Goal: Check status: Check status

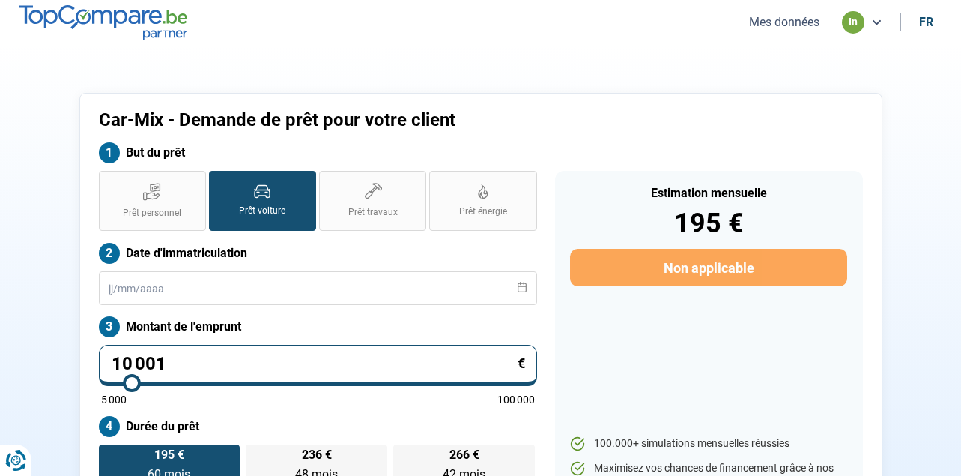
click at [786, 20] on button "Mes données" at bounding box center [784, 22] width 79 height 16
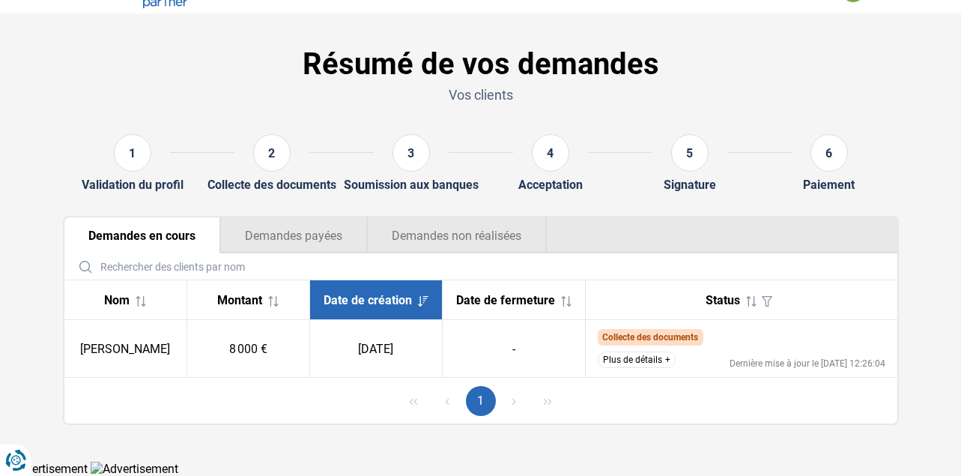
scroll to position [38, 0]
click at [643, 363] on button "Plus de détails" at bounding box center [637, 359] width 78 height 16
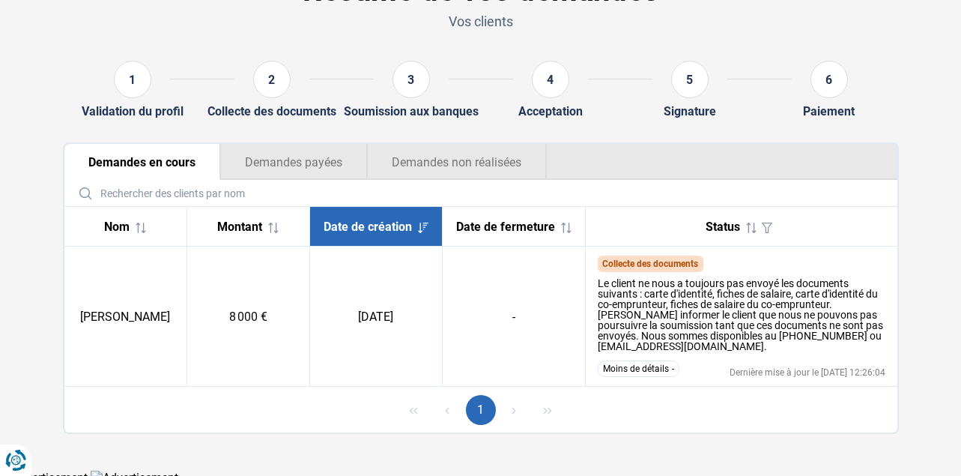
scroll to position [108, 0]
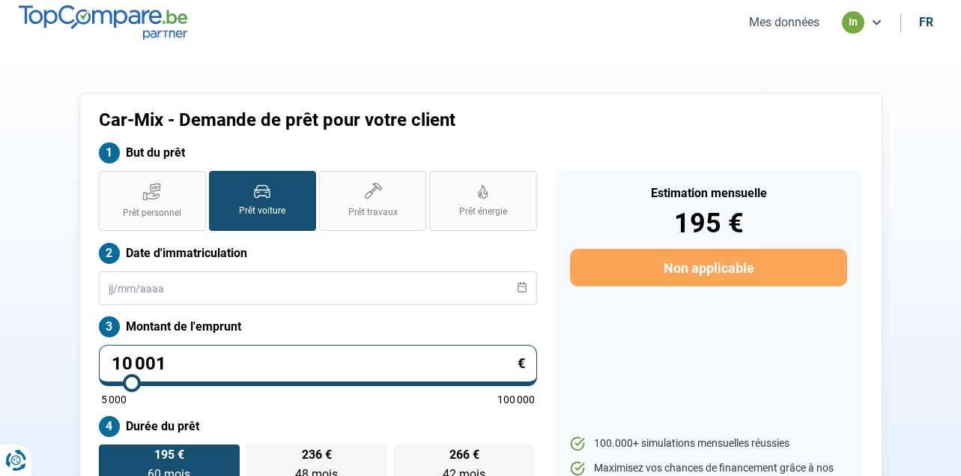
click at [789, 25] on button "Mes données" at bounding box center [784, 22] width 79 height 16
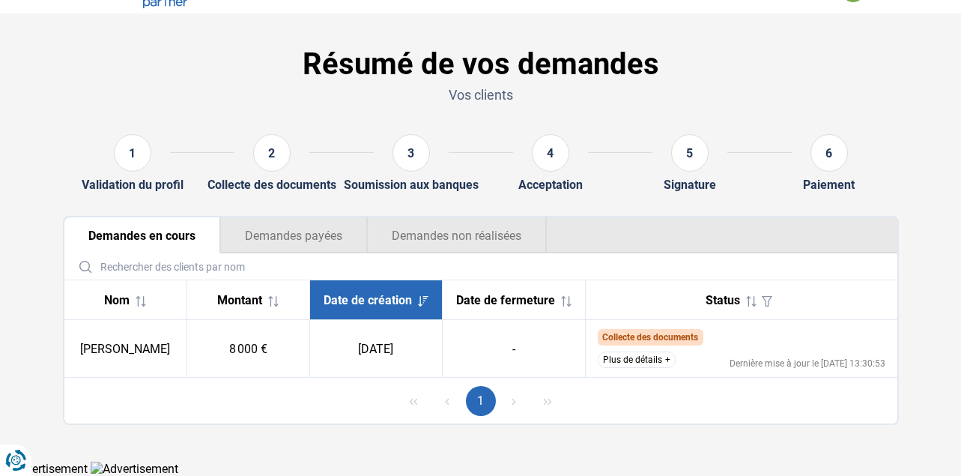
scroll to position [38, 0]
click at [644, 362] on button "Plus de détails" at bounding box center [637, 359] width 78 height 16
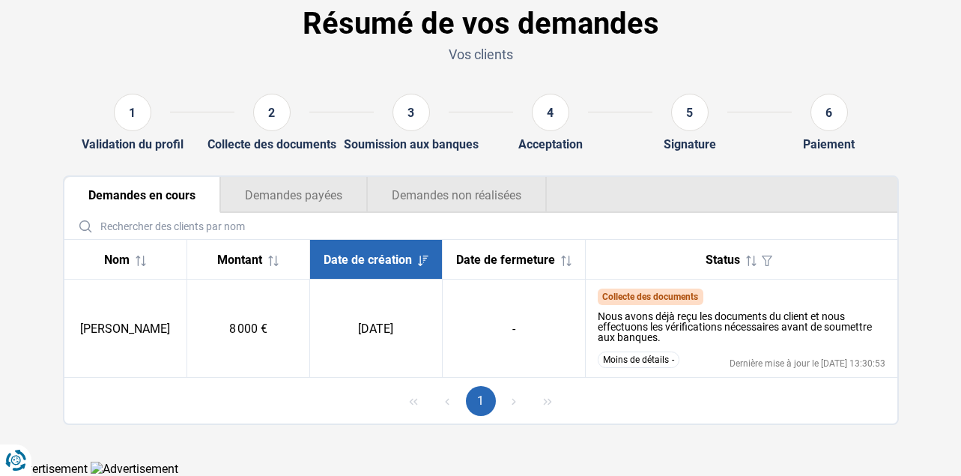
scroll to position [70, 0]
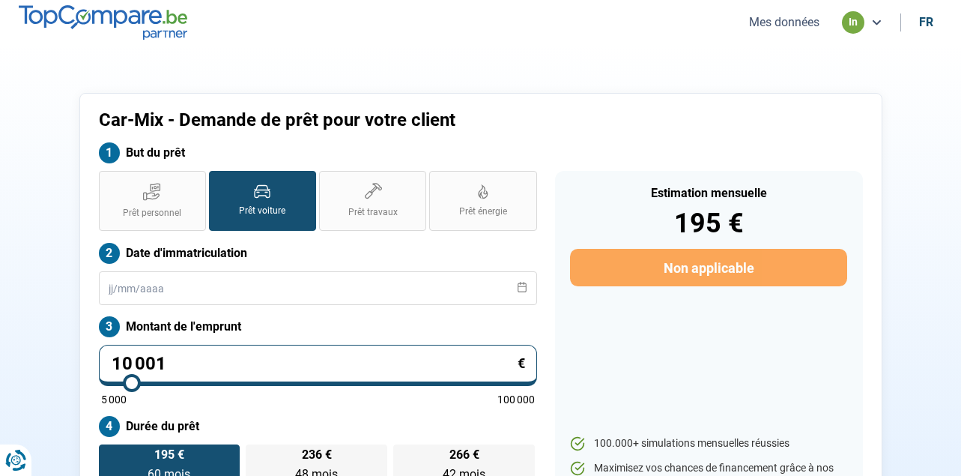
click at [776, 27] on button "Mes données" at bounding box center [784, 22] width 79 height 16
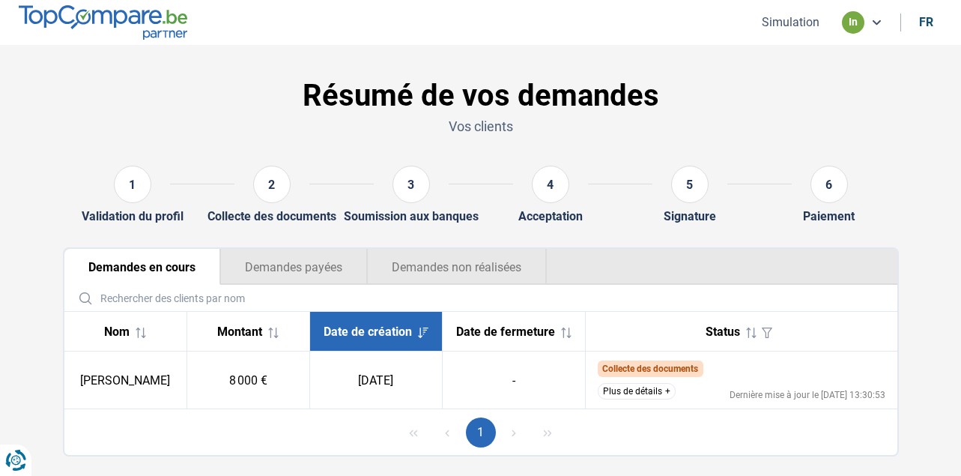
click at [653, 399] on button "Plus de détails" at bounding box center [637, 391] width 78 height 16
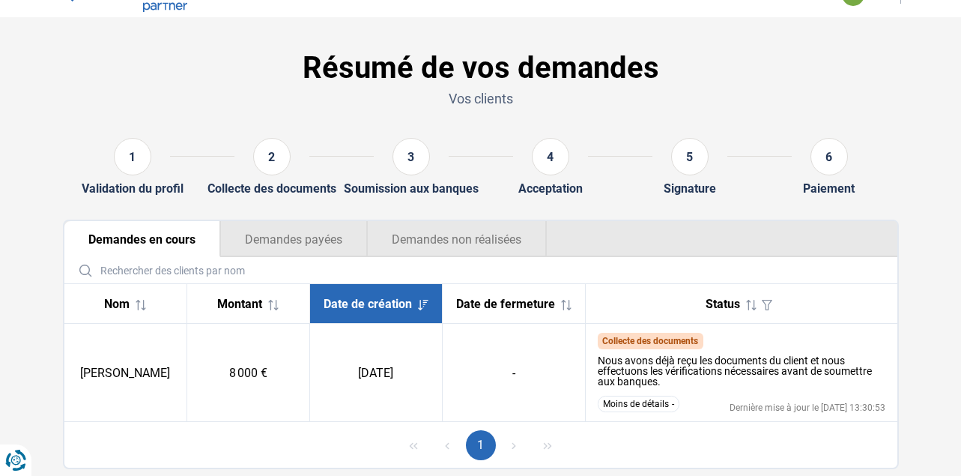
scroll to position [28, 0]
click at [663, 411] on button "Moins de détails" at bounding box center [639, 403] width 82 height 16
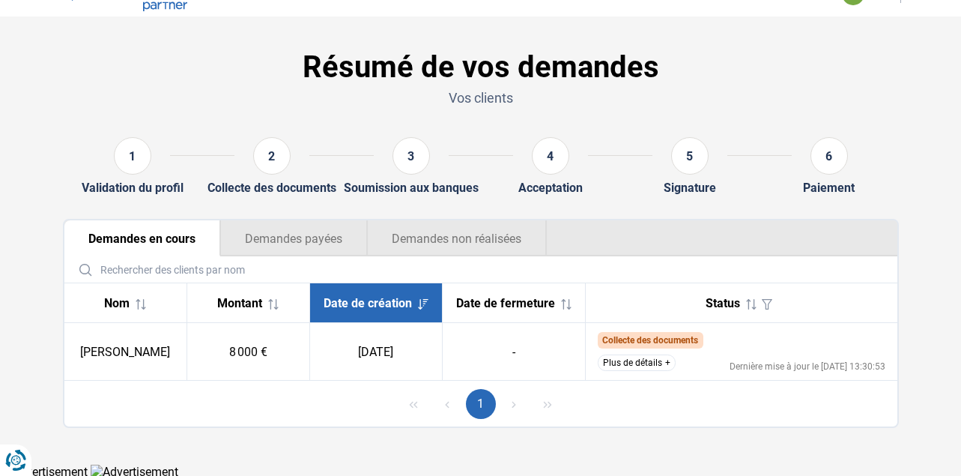
click at [652, 366] on button "Plus de détails" at bounding box center [637, 362] width 78 height 16
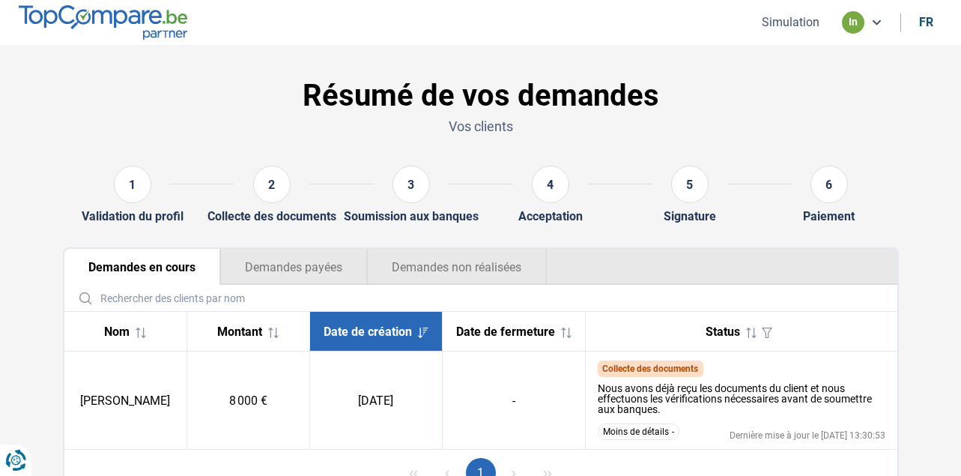
scroll to position [0, 0]
click at [768, 335] on icon "button" at bounding box center [767, 332] width 10 height 10
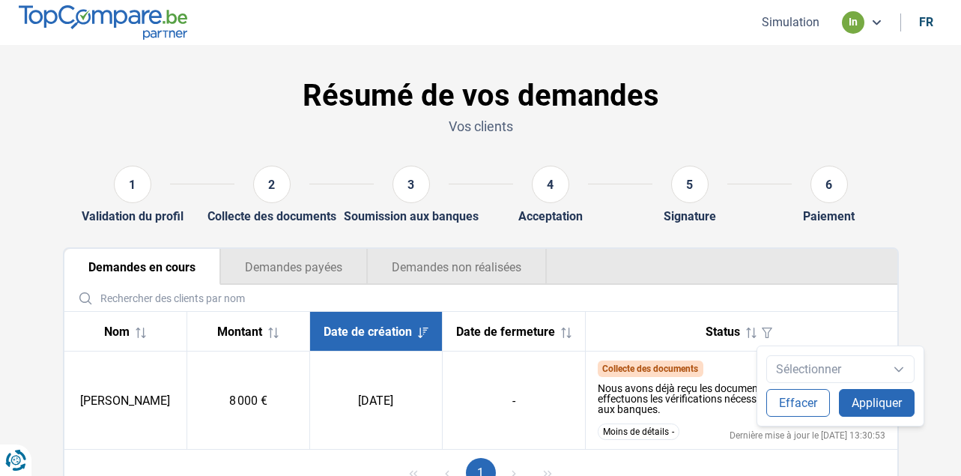
click at [864, 366] on div "Sélectionner" at bounding box center [841, 369] width 148 height 28
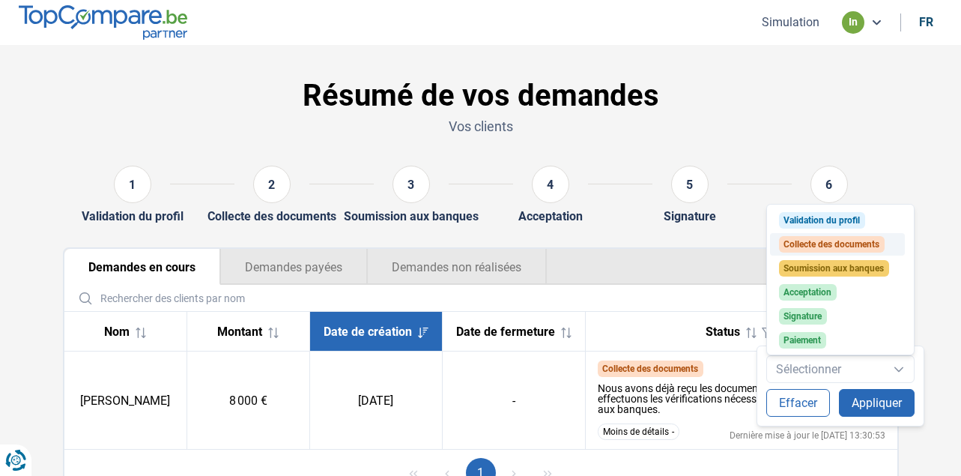
click at [862, 249] on span "Collecte des documents" at bounding box center [832, 244] width 96 height 10
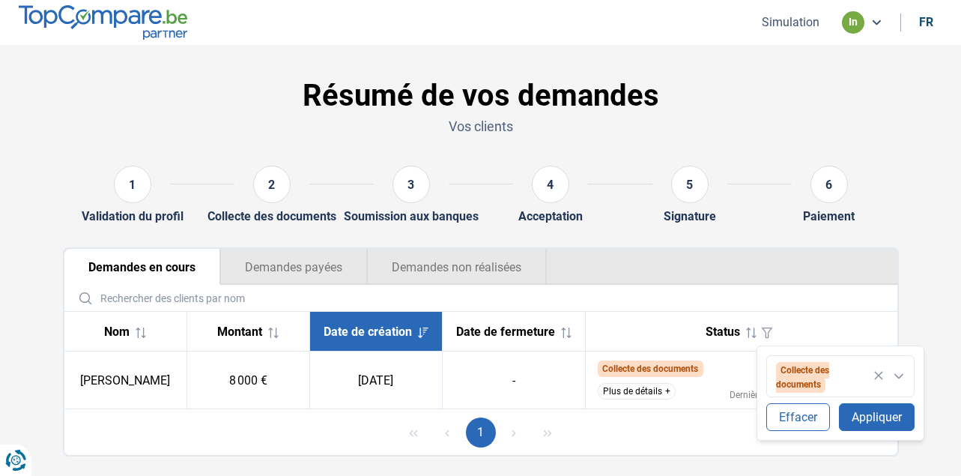
click at [892, 370] on div "Collecte des documents" at bounding box center [841, 376] width 148 height 42
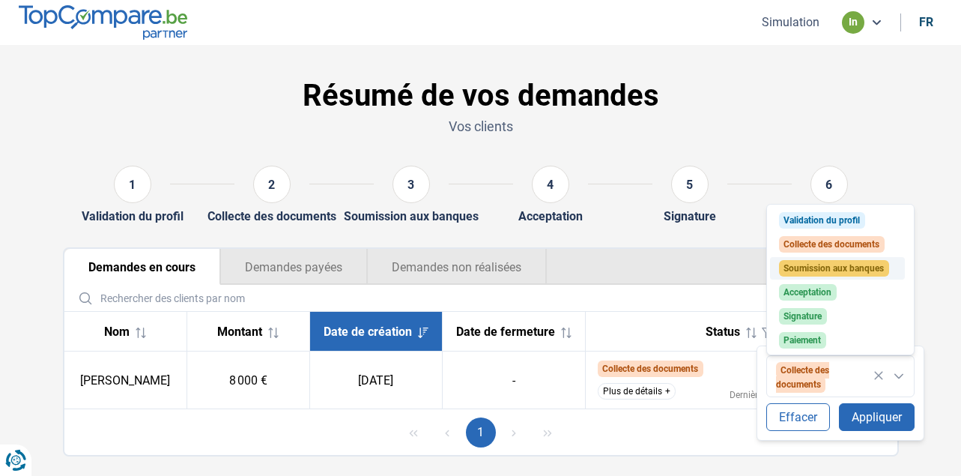
click at [857, 270] on span "Soumission aux banques" at bounding box center [834, 268] width 100 height 10
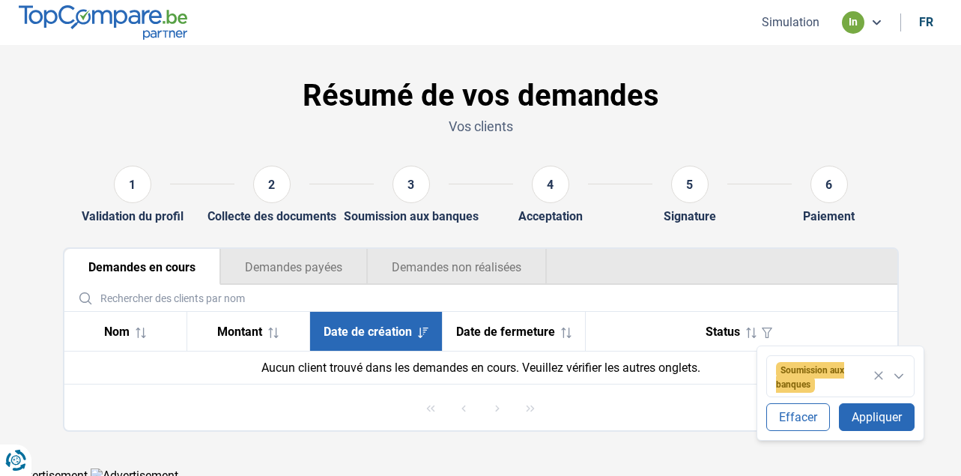
click at [853, 270] on ul "Demandes en cours Demandes payées Demandes non réalisées" at bounding box center [480, 267] width 833 height 36
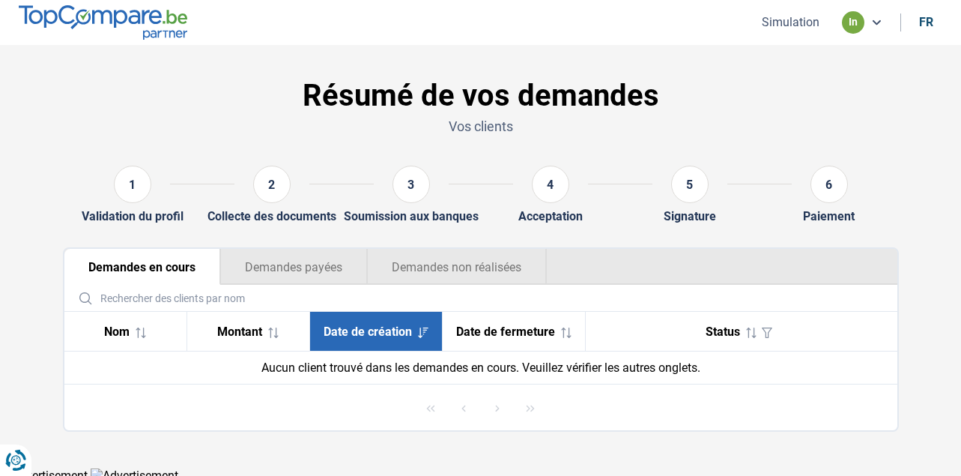
click at [138, 337] on icon at bounding box center [141, 332] width 10 height 10
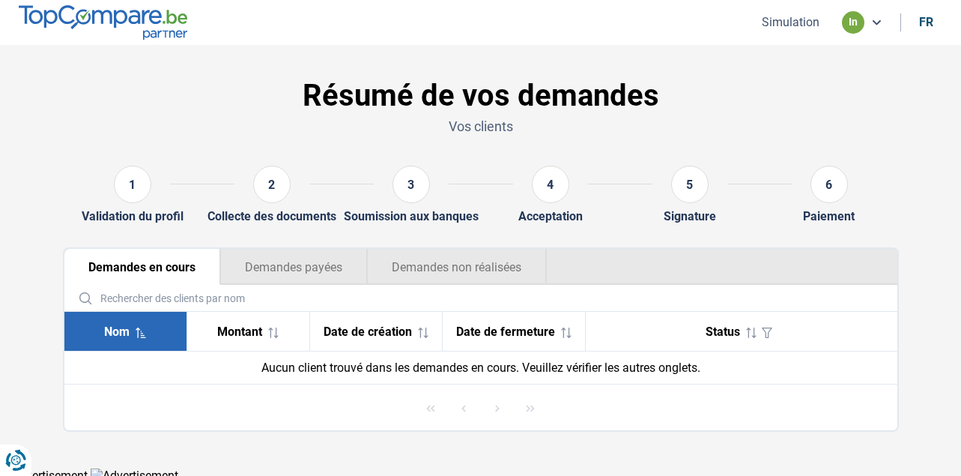
click at [220, 328] on span "Montant" at bounding box center [239, 331] width 45 height 14
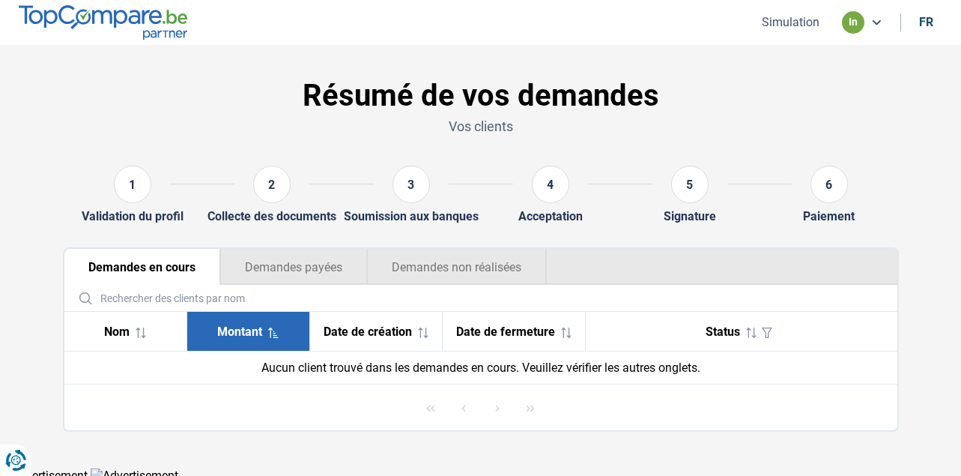
click at [287, 277] on button "Demandes payées" at bounding box center [293, 267] width 147 height 36
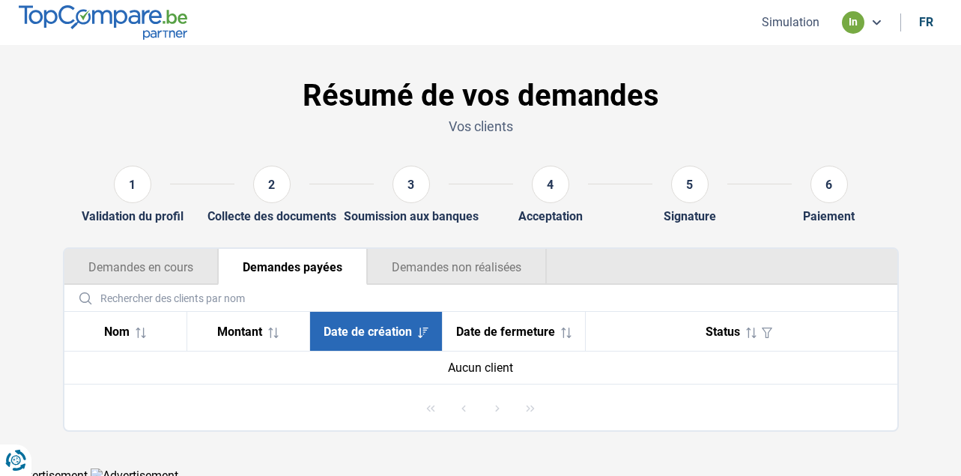
click at [228, 270] on button "Demandes payées" at bounding box center [292, 267] width 149 height 36
click at [185, 268] on button "Demandes en cours" at bounding box center [141, 267] width 154 height 36
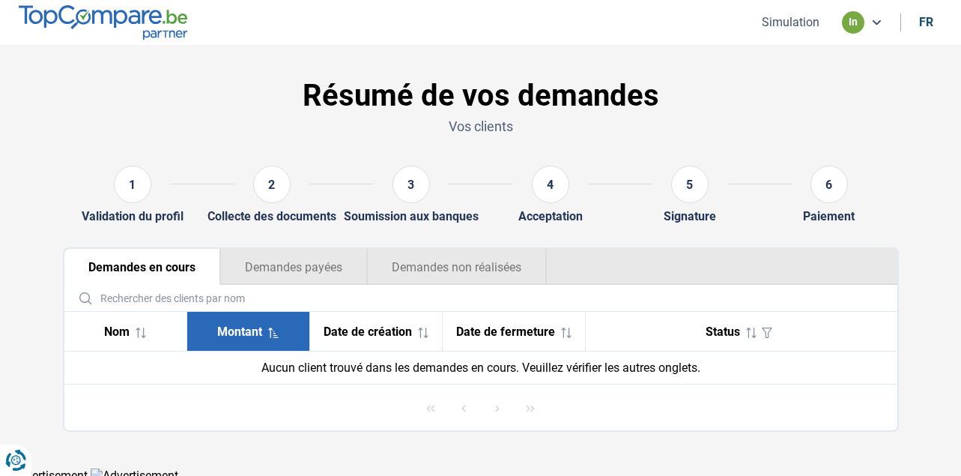
click at [145, 196] on div "1" at bounding box center [132, 184] width 37 height 37
click at [749, 331] on icon at bounding box center [748, 332] width 1 height 10
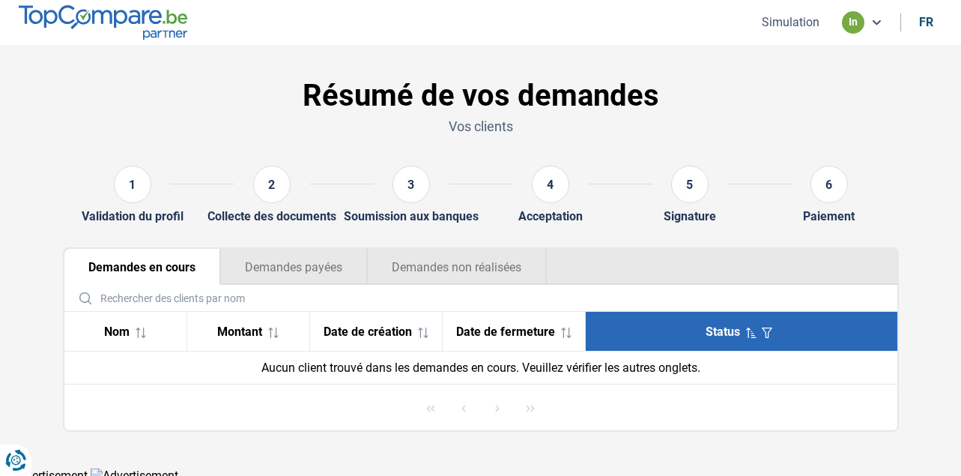
click at [767, 331] on icon "button" at bounding box center [767, 332] width 10 height 10
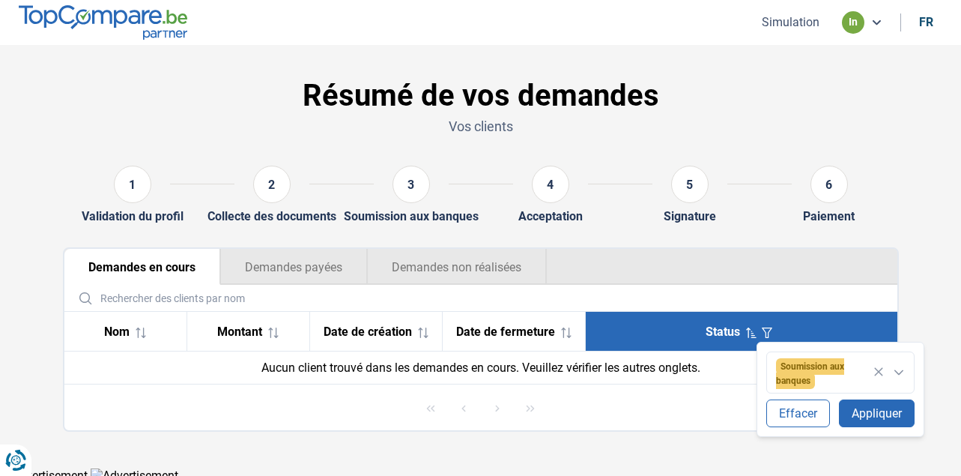
click at [887, 370] on div at bounding box center [899, 372] width 30 height 10
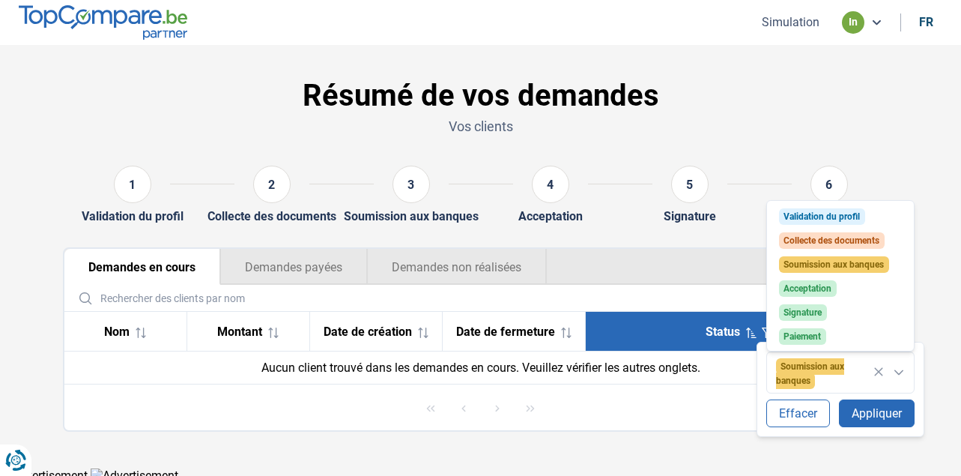
click at [881, 369] on icon at bounding box center [879, 372] width 8 height 8
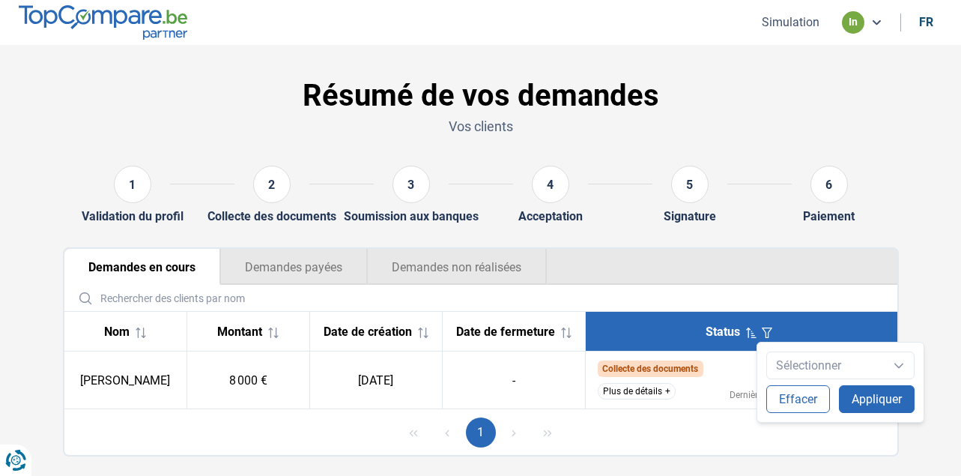
click at [893, 281] on ul "Demandes en cours Demandes payées Demandes non réalisées" at bounding box center [480, 267] width 833 height 36
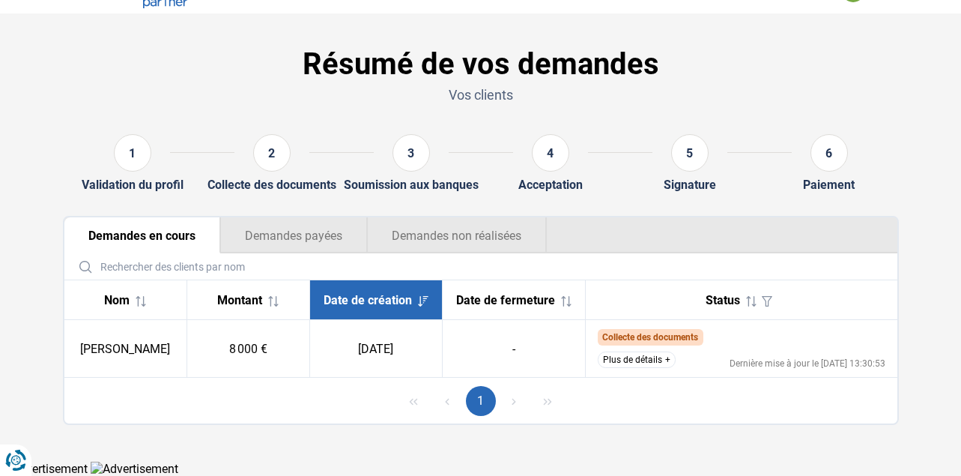
scroll to position [38, 0]
click at [642, 364] on button "Plus de détails" at bounding box center [637, 359] width 78 height 16
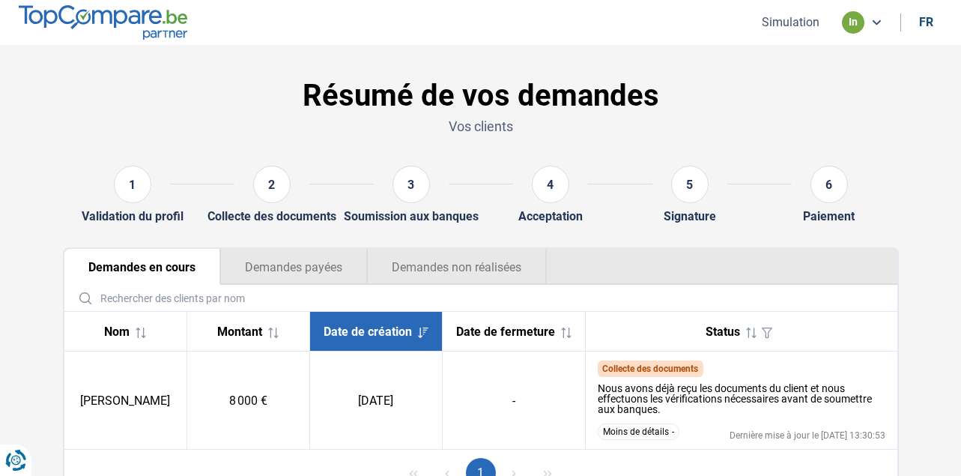
scroll to position [0, 0]
click at [741, 91] on h1 "Résumé de vos demandes" at bounding box center [481, 96] width 836 height 36
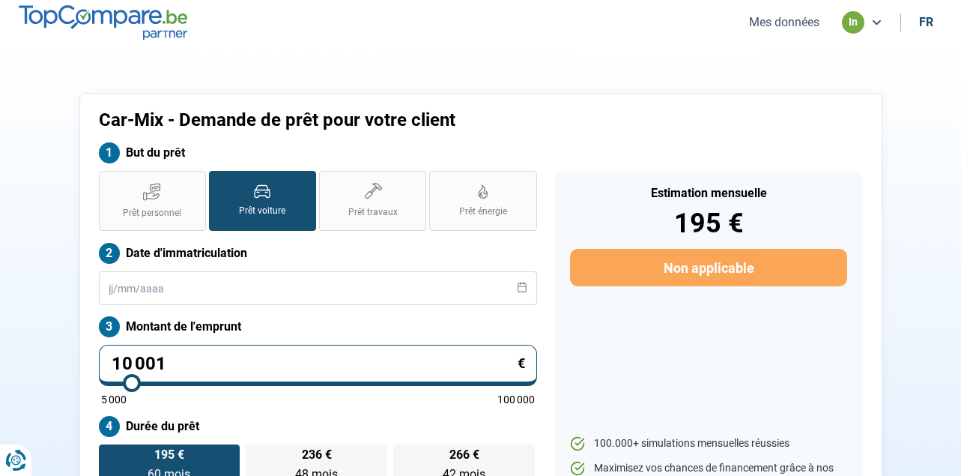
click at [770, 18] on button "Mes données" at bounding box center [784, 22] width 79 height 16
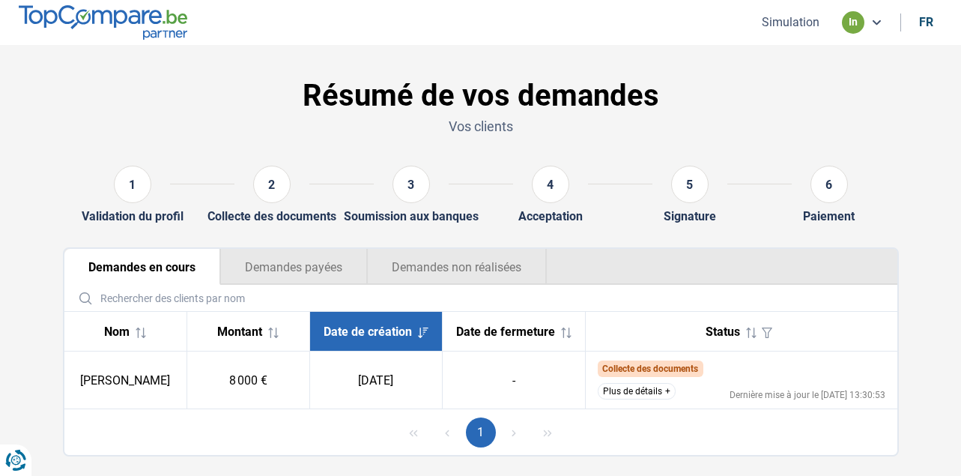
click at [633, 399] on button "Plus de détails" at bounding box center [637, 391] width 78 height 16
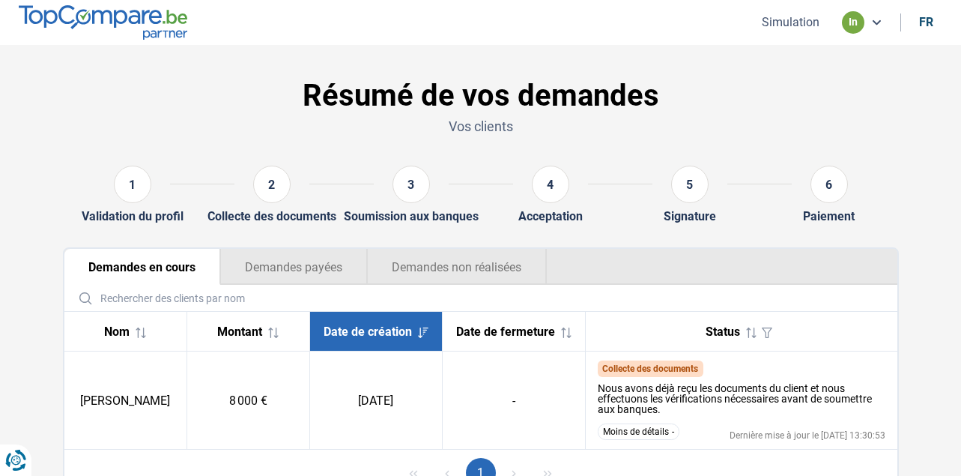
click at [875, 26] on icon at bounding box center [877, 22] width 12 height 12
click at [805, 20] on button "Simulation" at bounding box center [791, 22] width 67 height 16
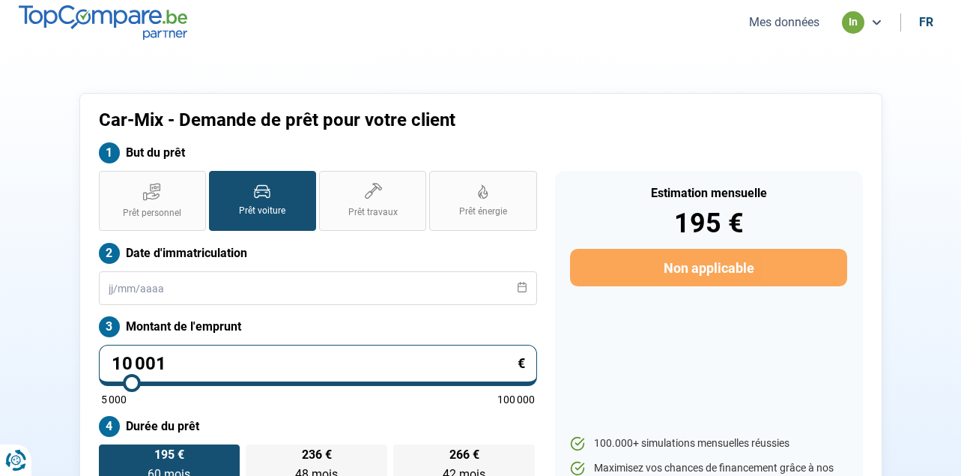
click at [764, 25] on button "Mes données" at bounding box center [784, 22] width 79 height 16
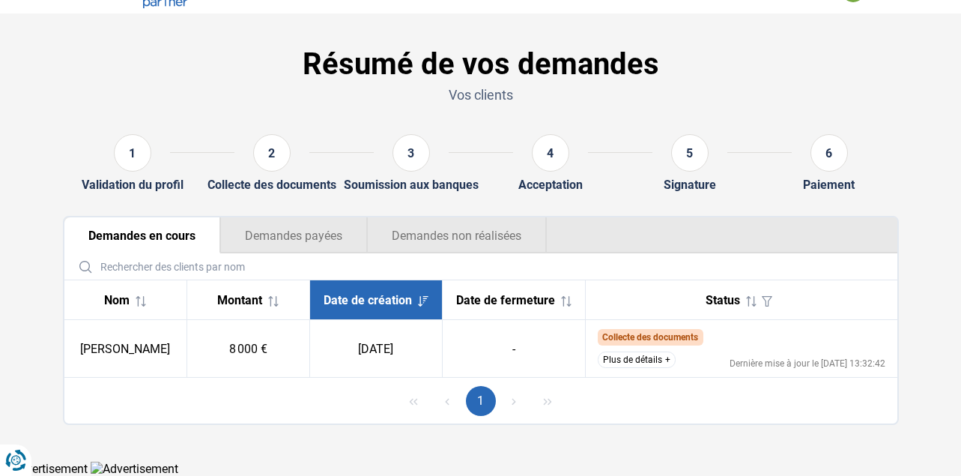
scroll to position [38, 0]
click at [631, 368] on button "Plus de détails" at bounding box center [637, 359] width 78 height 16
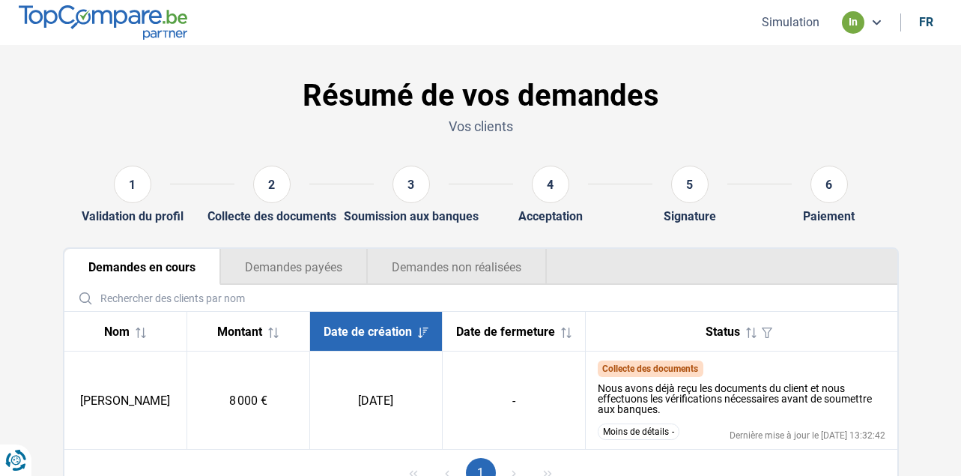
scroll to position [0, 0]
